Goal: Task Accomplishment & Management: Use online tool/utility

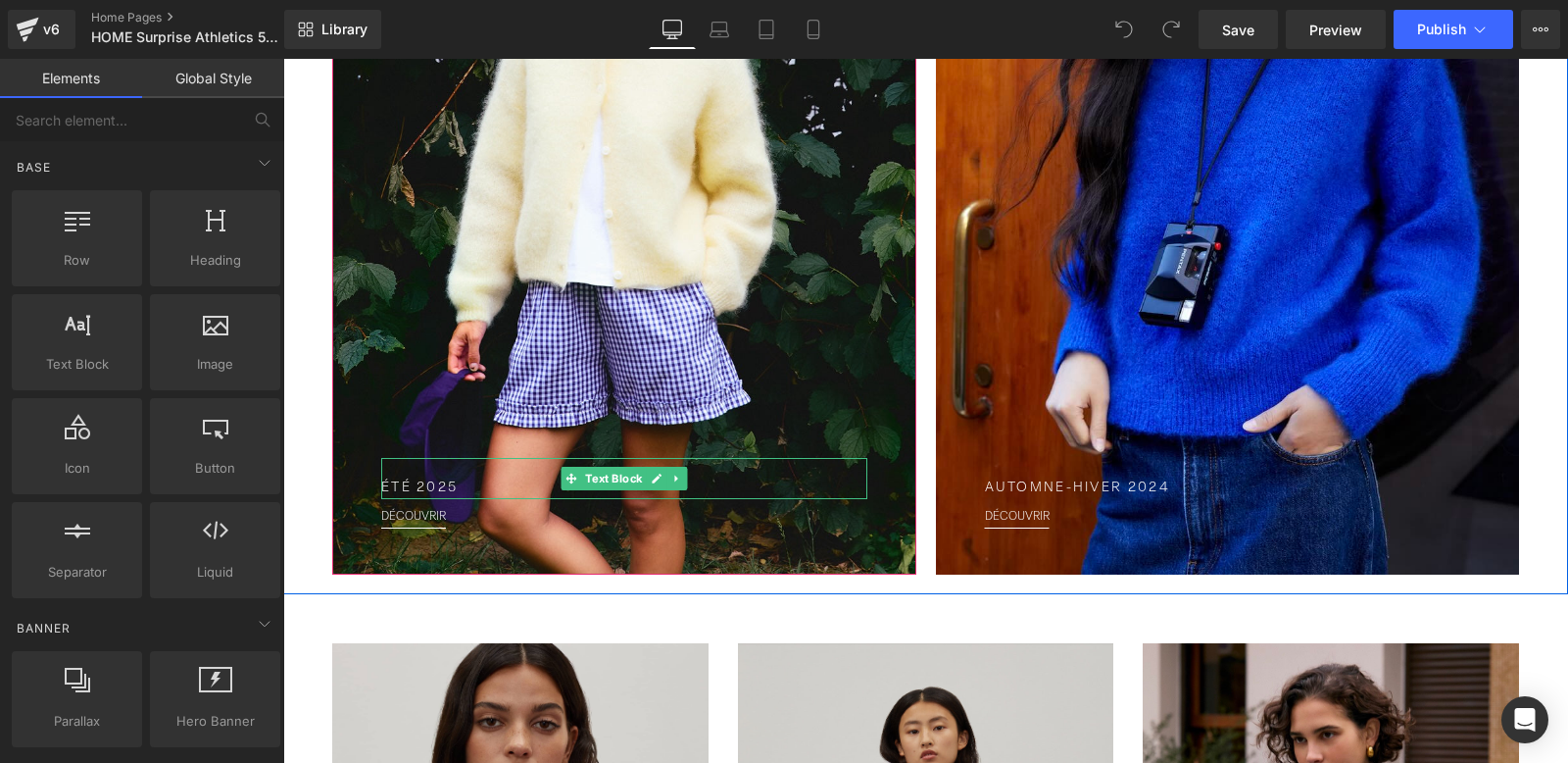
click at [415, 486] on p "Été 2025" at bounding box center [625, 488] width 486 height 21
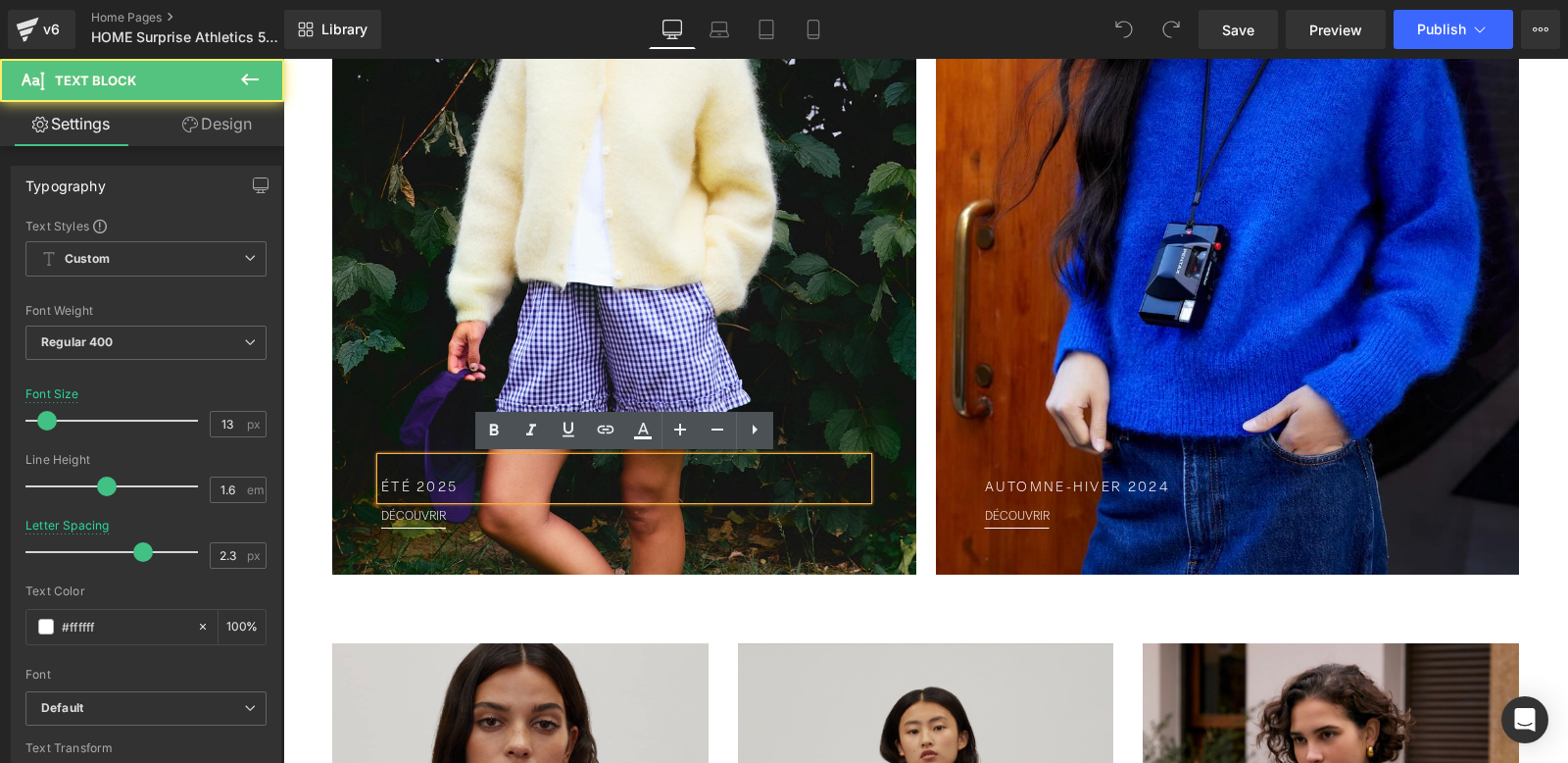
click at [461, 484] on p "Été 2025" at bounding box center [625, 488] width 486 height 21
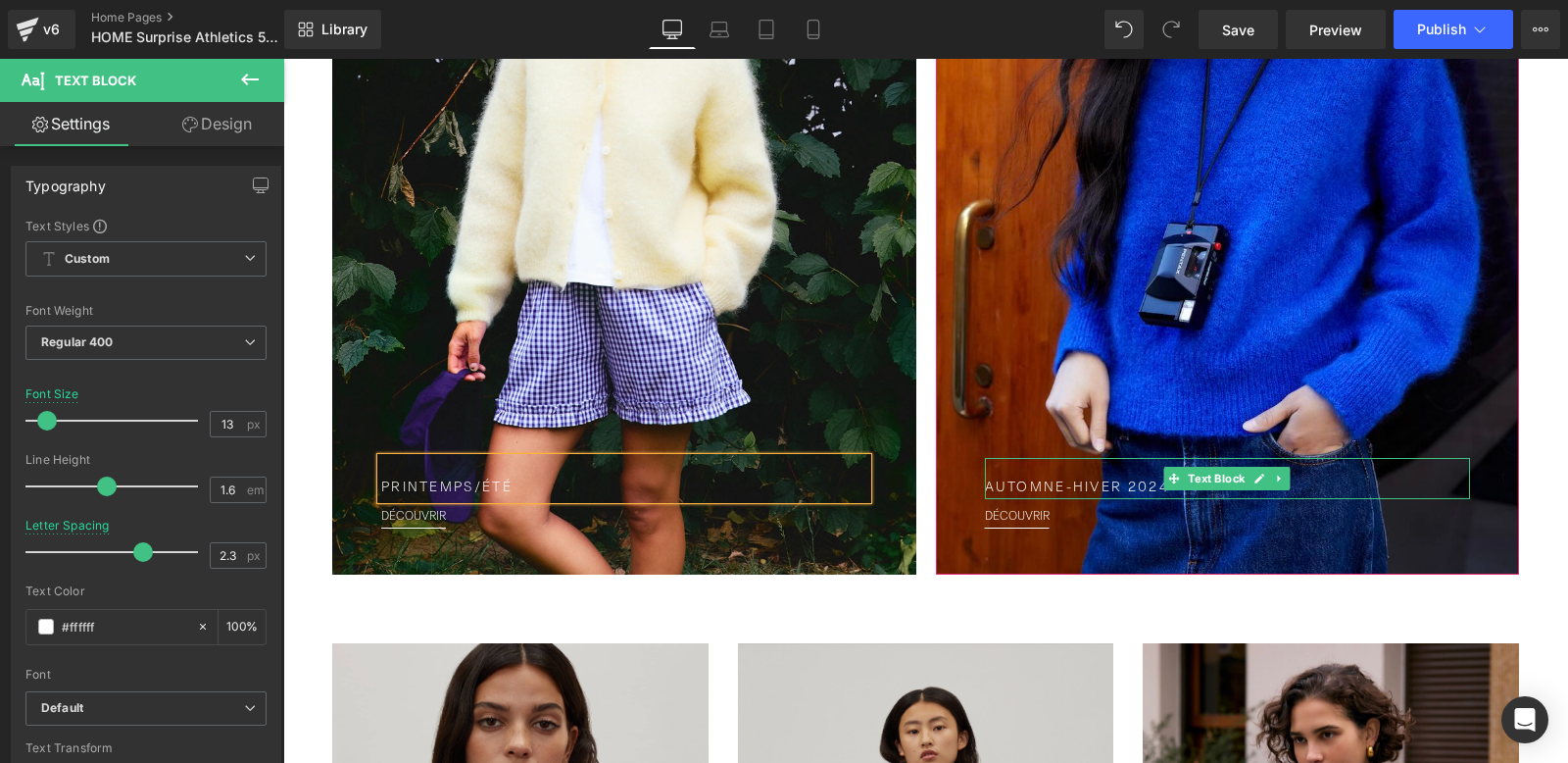
click at [1123, 487] on p "Automne-Hiver 2024" at bounding box center [1228, 488] width 486 height 21
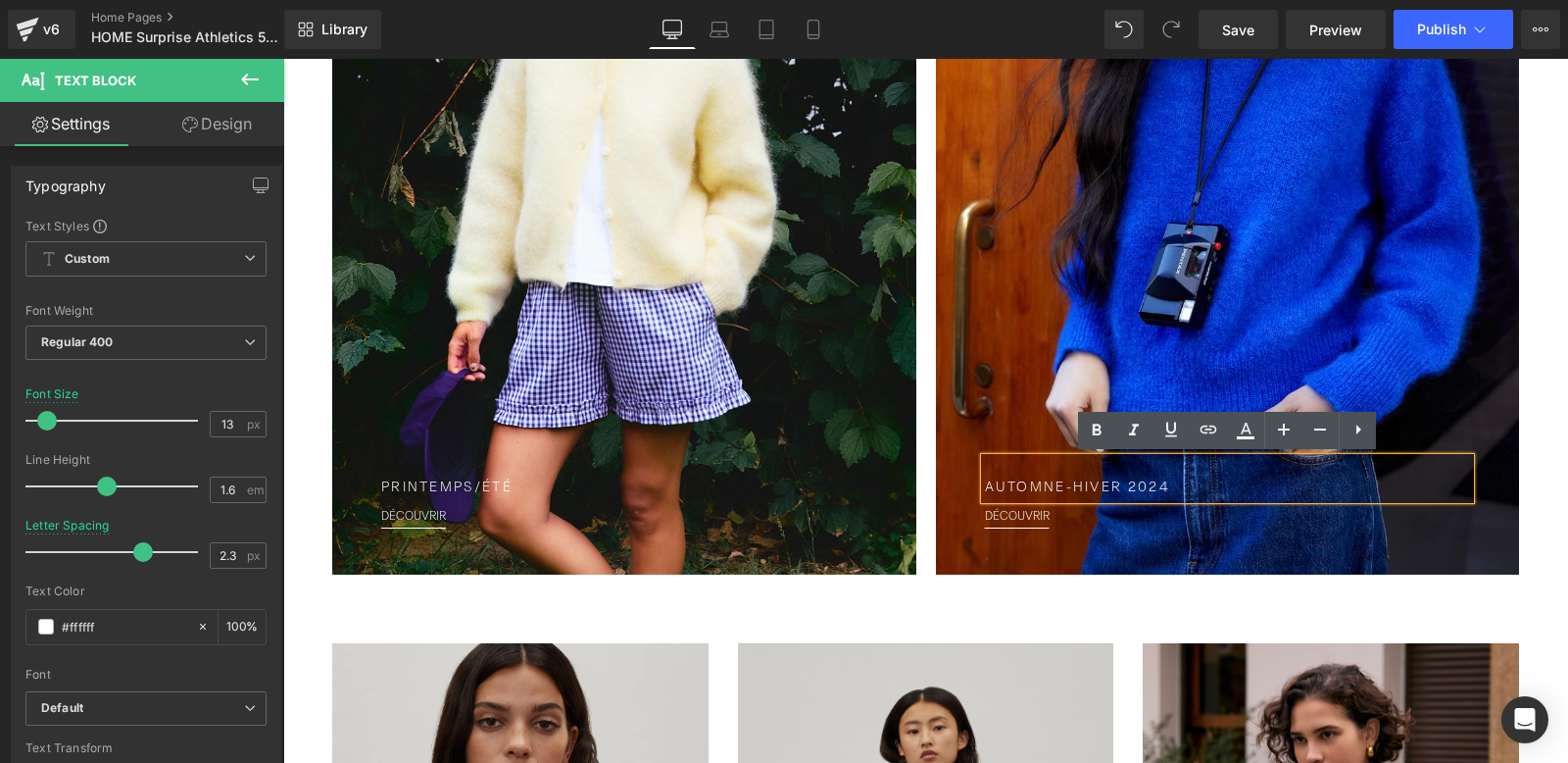
click at [1186, 483] on p "Automne-Hiver 2024" at bounding box center [1228, 488] width 486 height 21
click at [1072, 487] on p "Automne-Hiver" at bounding box center [1228, 488] width 486 height 21
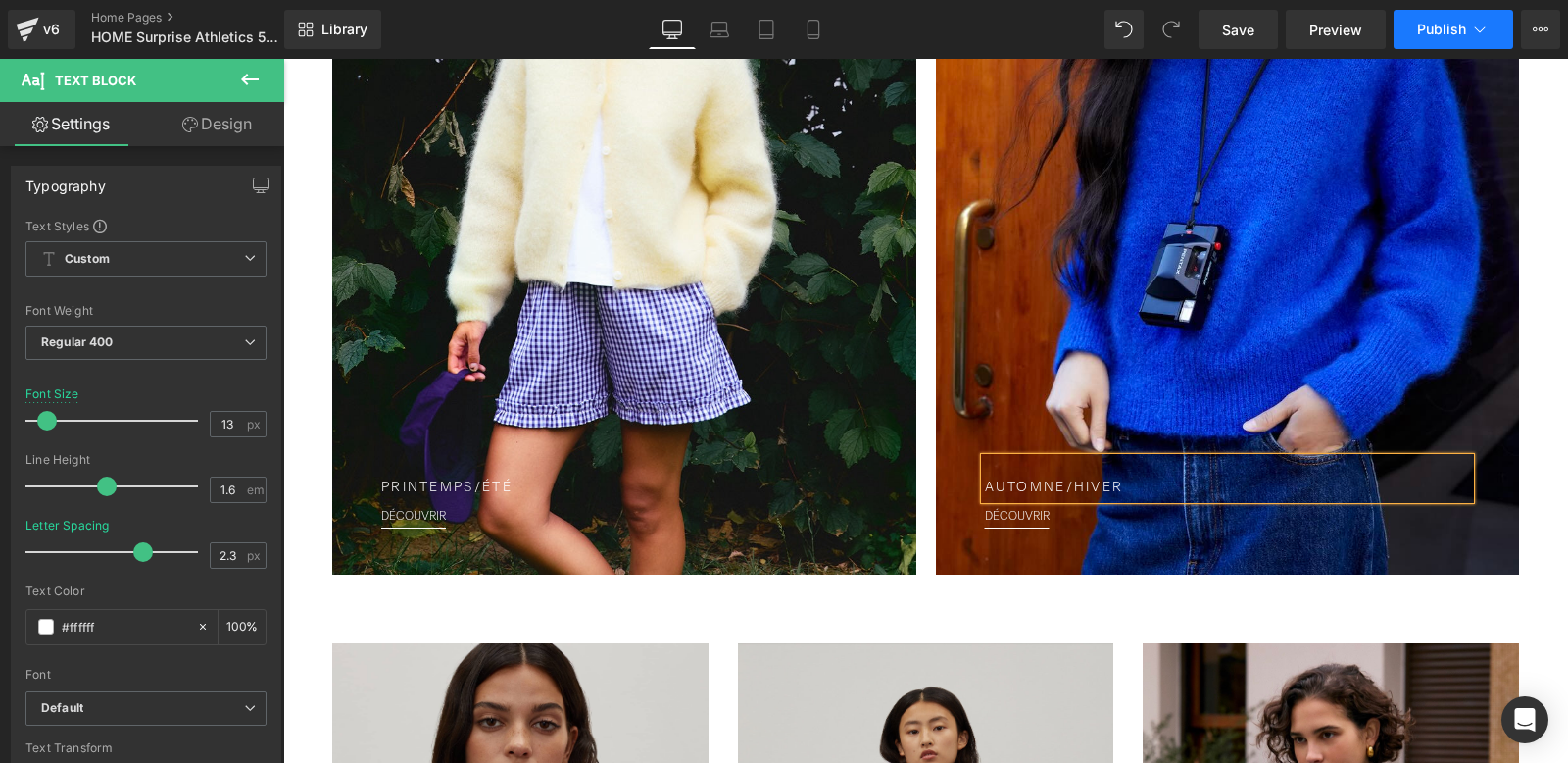
click at [1445, 31] on span "Publish" at bounding box center [1441, 30] width 49 height 16
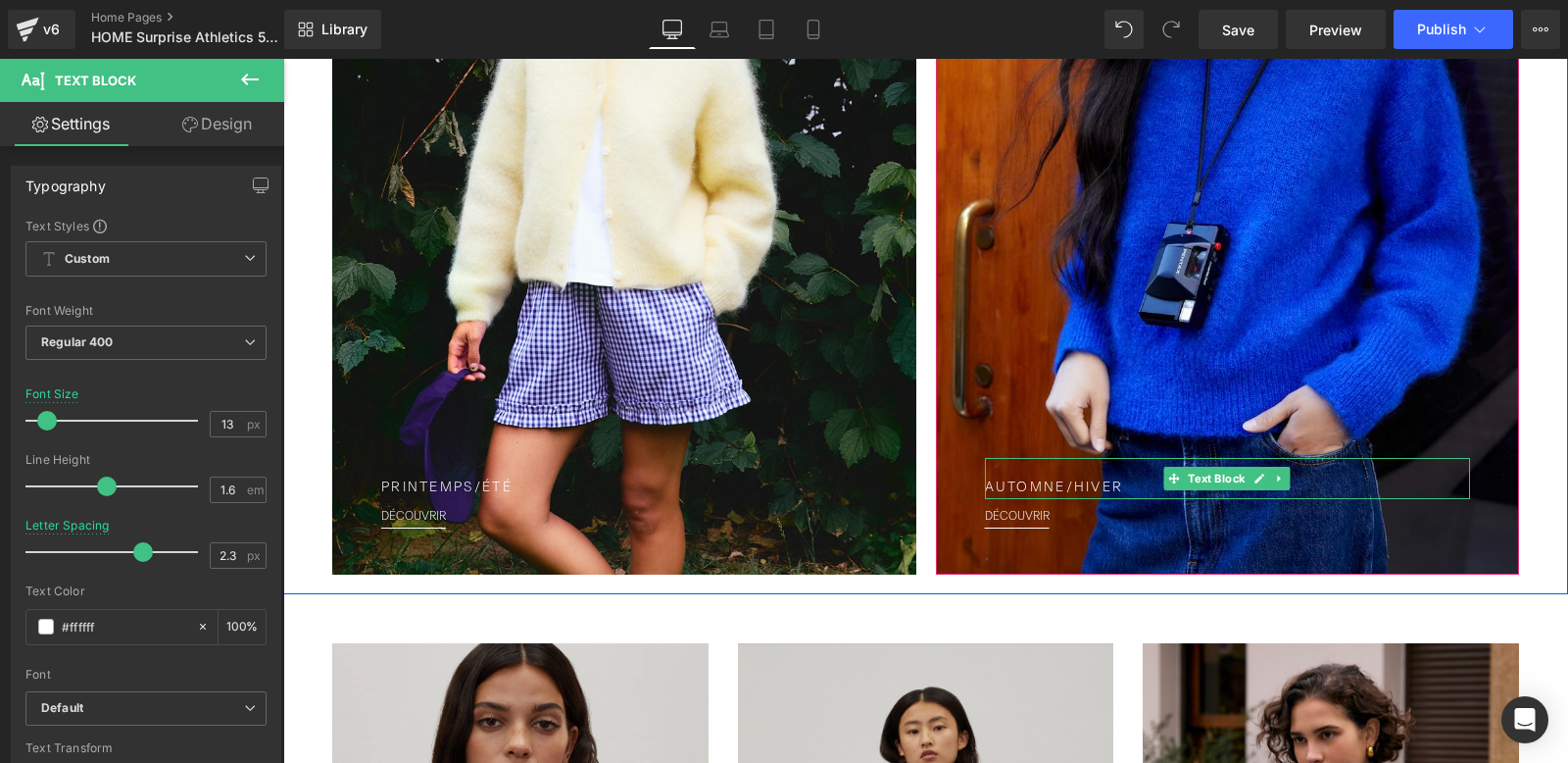
click at [1073, 487] on p "Automne/Hiver" at bounding box center [1228, 488] width 486 height 21
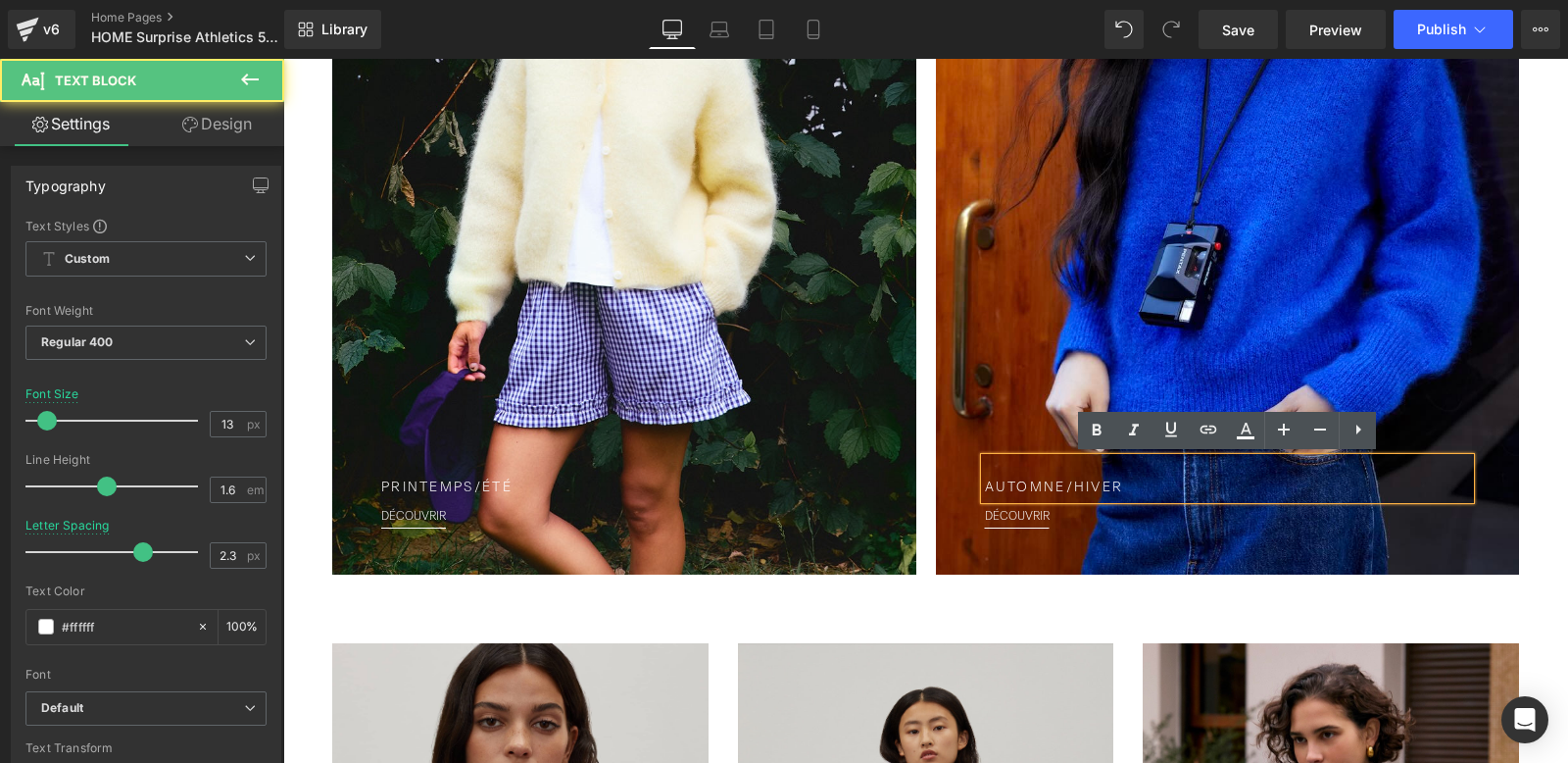
click at [1073, 487] on p "Automne/Hiver" at bounding box center [1228, 488] width 486 height 21
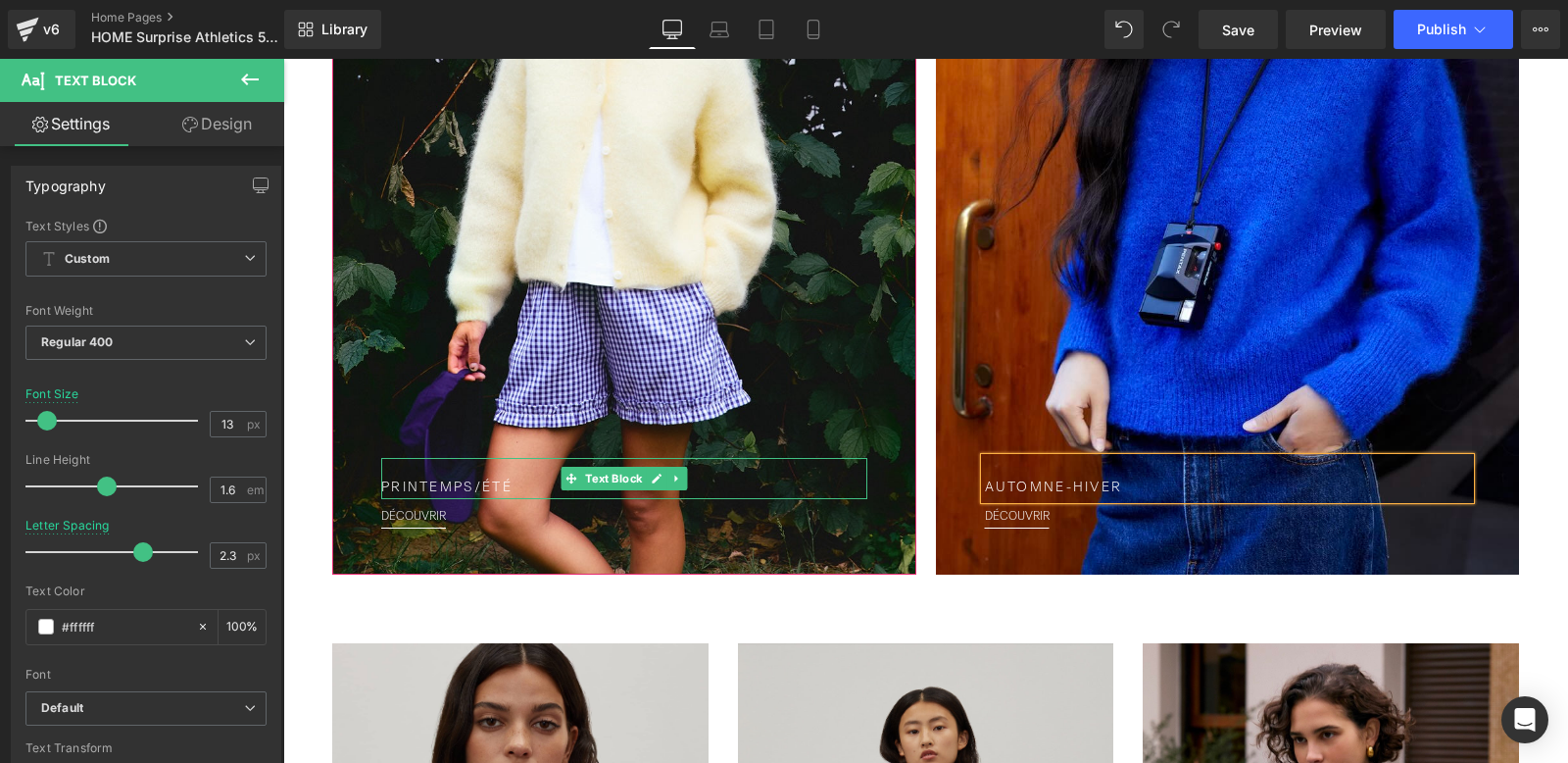
click at [484, 484] on p "PRINTEMPS/Été" at bounding box center [625, 488] width 486 height 21
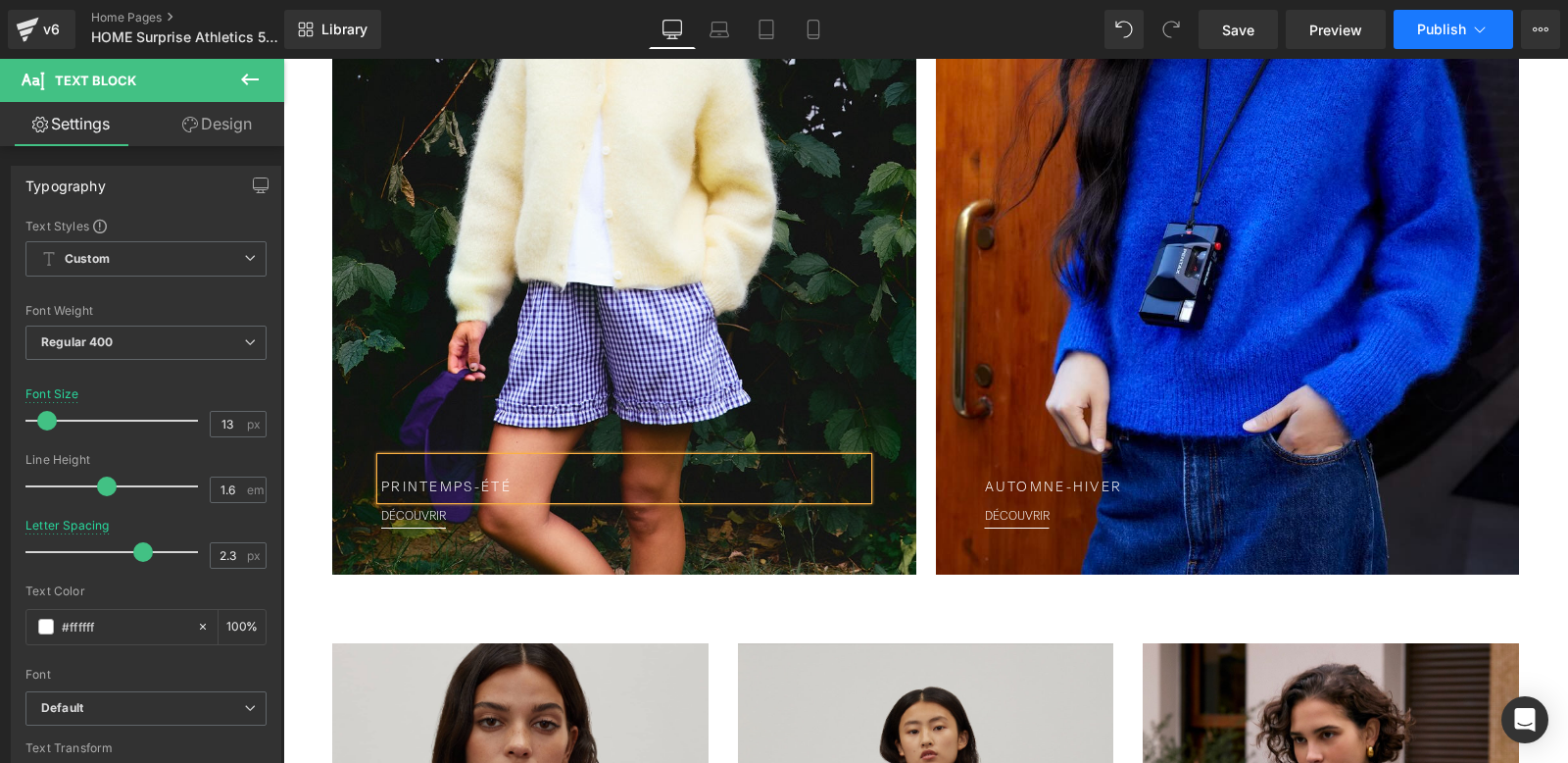
click at [1440, 42] on button "Publish" at bounding box center [1453, 29] width 120 height 39
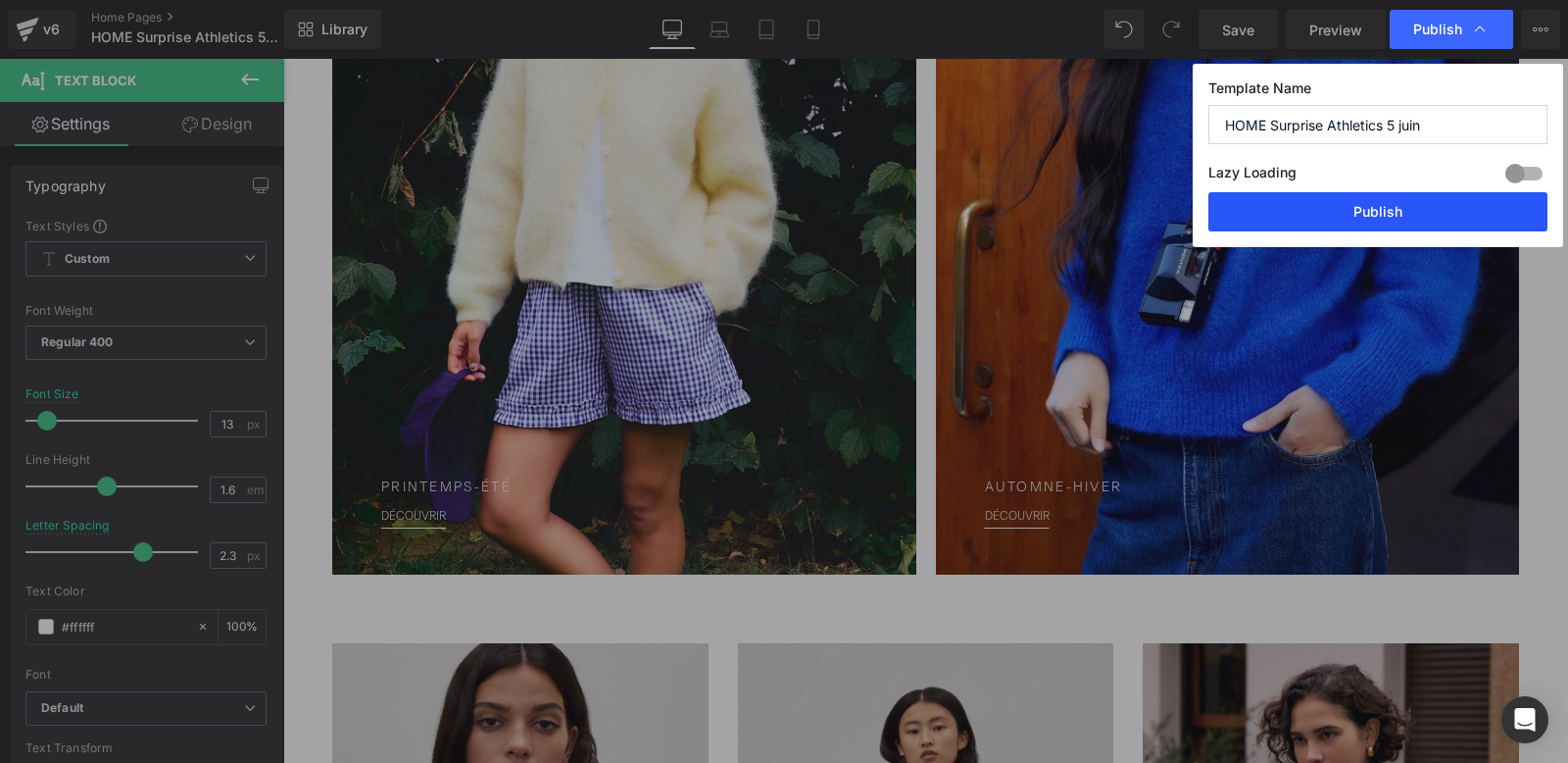
drag, startPoint x: 1342, startPoint y: 226, endPoint x: 1035, endPoint y: 158, distance: 314.4
click at [1342, 226] on button "Publish" at bounding box center [1378, 211] width 339 height 39
